Goal: Information Seeking & Learning: Learn about a topic

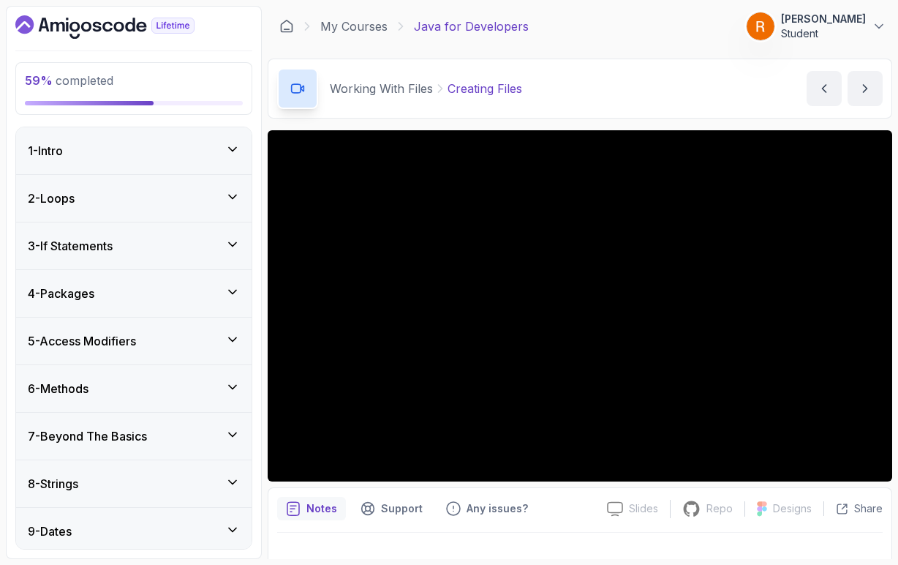
scroll to position [510, 0]
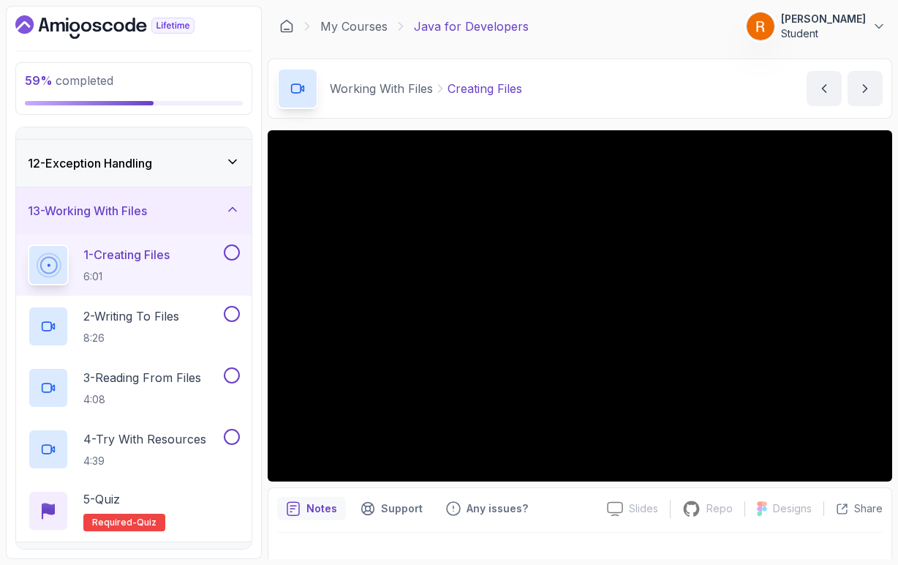
click at [170, 259] on p "1 - Creating Files" at bounding box center [126, 255] width 86 height 18
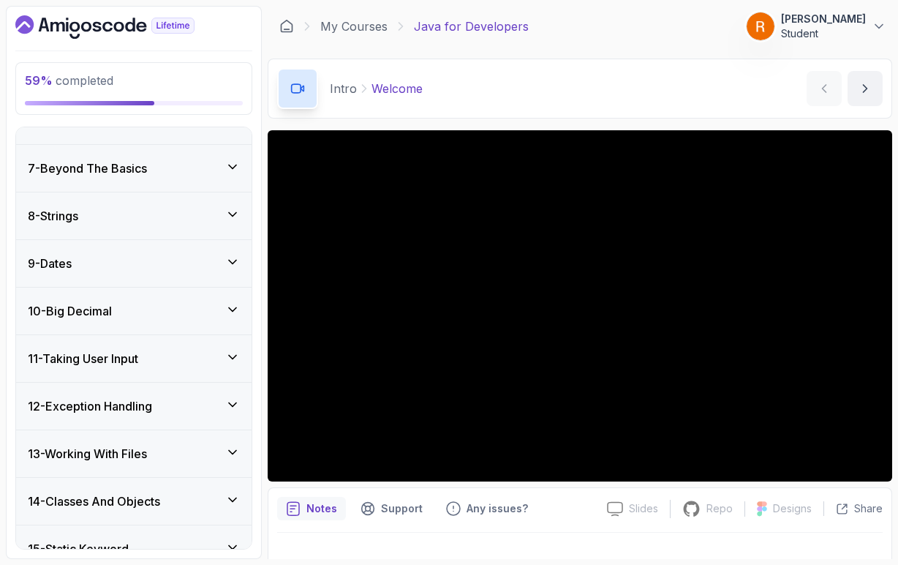
scroll to position [399, 0]
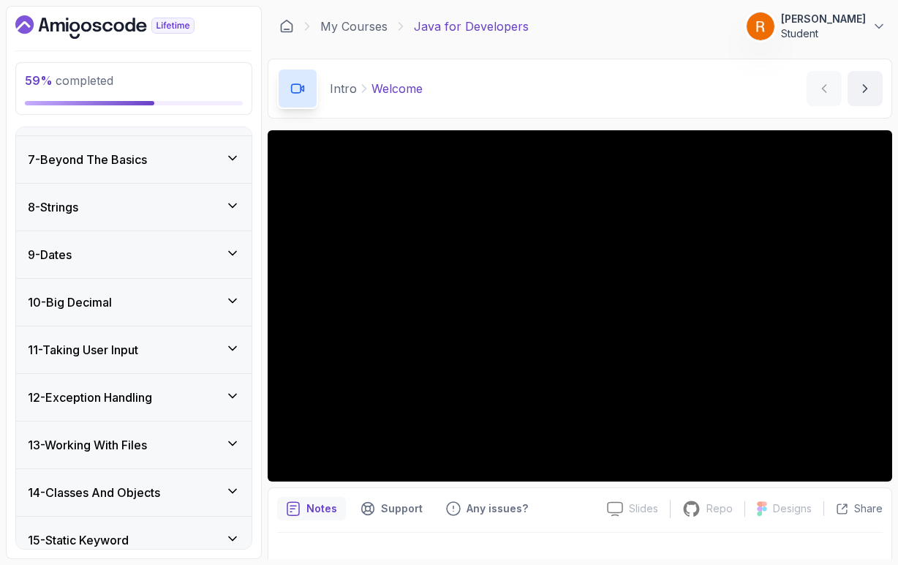
click at [188, 437] on div "13 - Working With Files" at bounding box center [134, 445] width 212 height 18
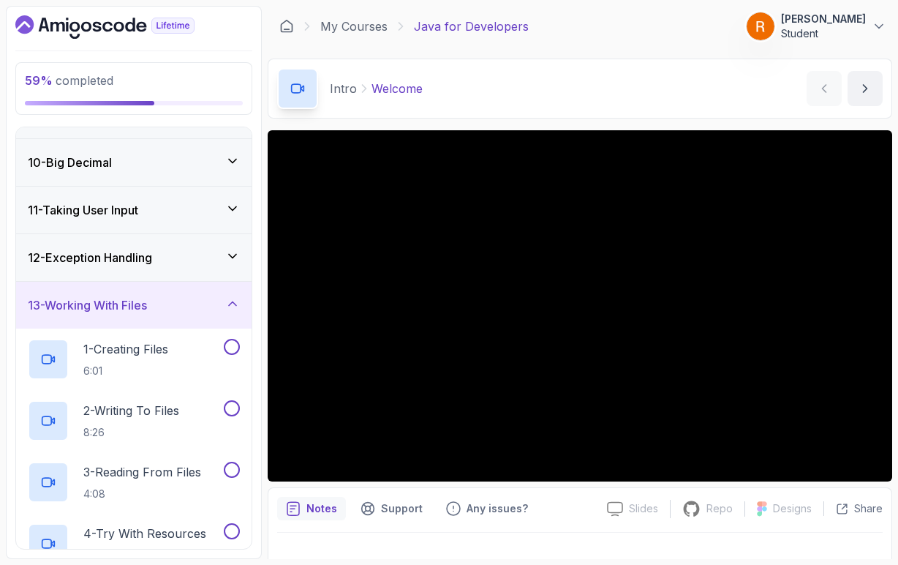
scroll to position [421, 0]
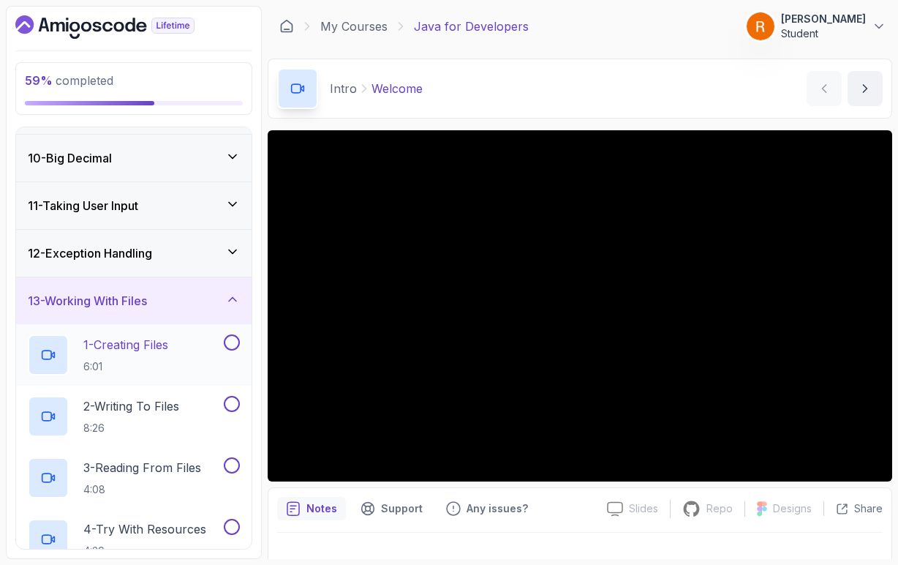
click at [178, 354] on div "1 - Creating Files 6:01" at bounding box center [124, 354] width 193 height 41
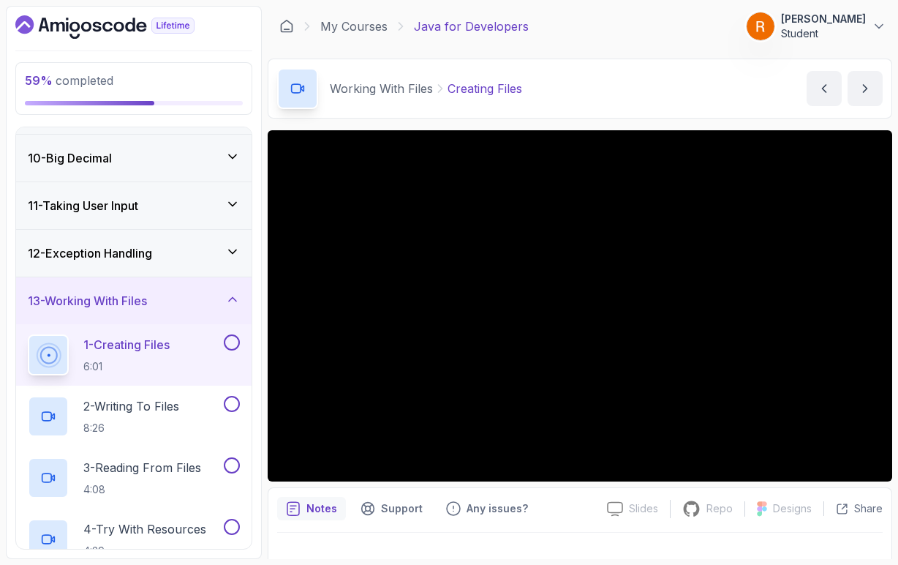
click at [632, 488] on div "Notes Support Any issues? Slides Slides not available Repo Repository not avail…" at bounding box center [580, 535] width 625 height 96
click at [628, 491] on div "Notes Support Any issues? Slides Slides not available Repo Repository not avail…" at bounding box center [580, 535] width 625 height 96
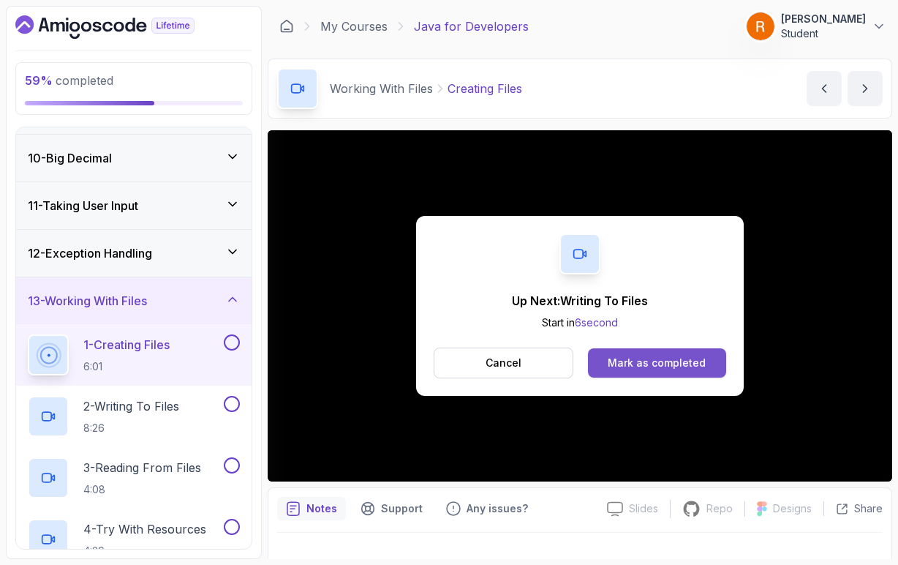
click at [606, 370] on button "Mark as completed" at bounding box center [657, 362] width 138 height 29
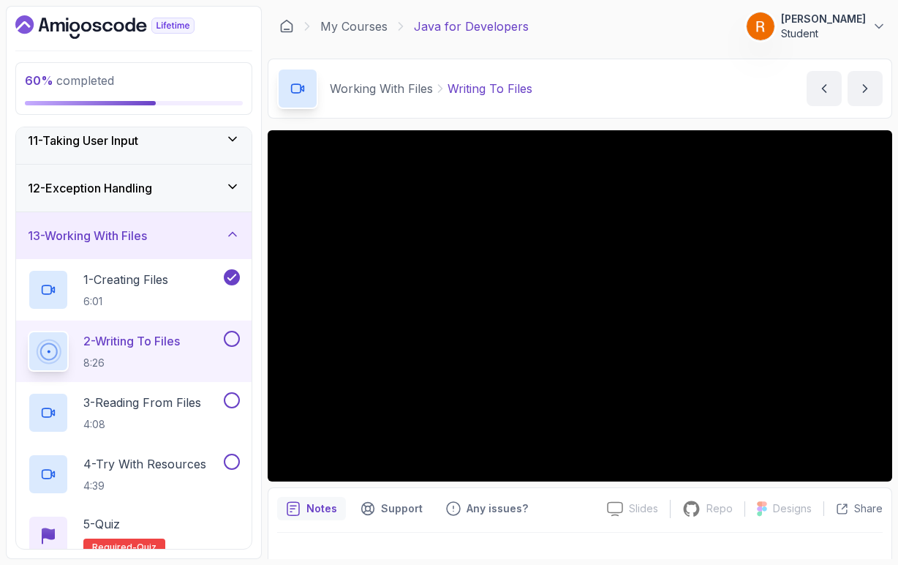
scroll to position [493, 0]
